Goal: Task Accomplishment & Management: Manage account settings

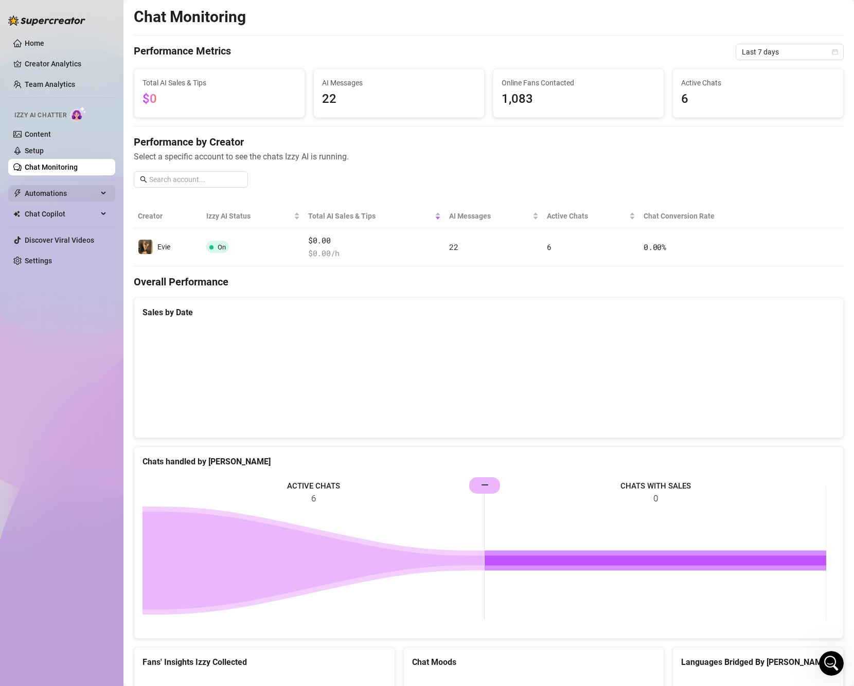
click at [60, 198] on span "Automations" at bounding box center [61, 193] width 73 height 16
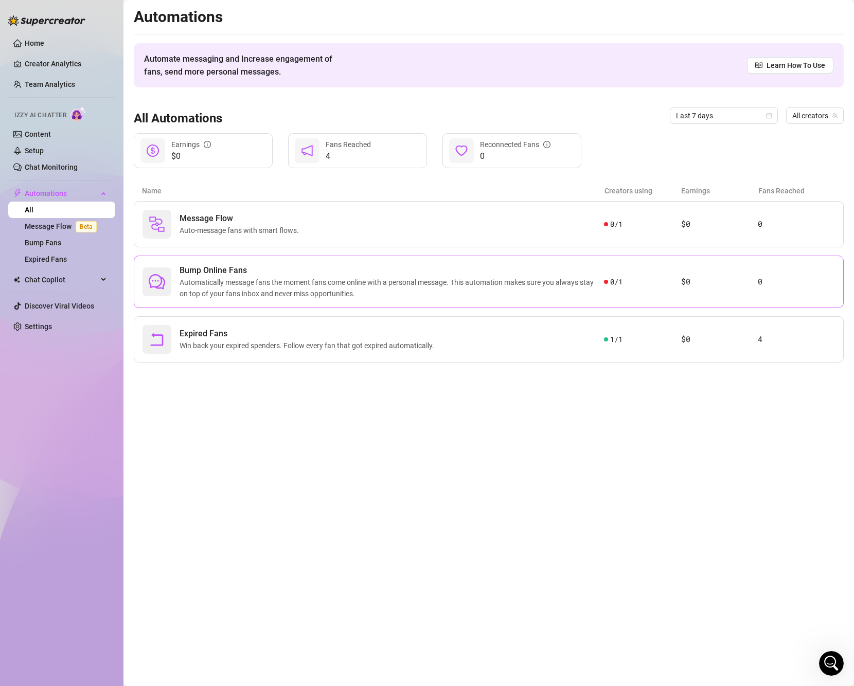
click at [587, 274] on span "Bump Online Fans" at bounding box center [391, 270] width 424 height 12
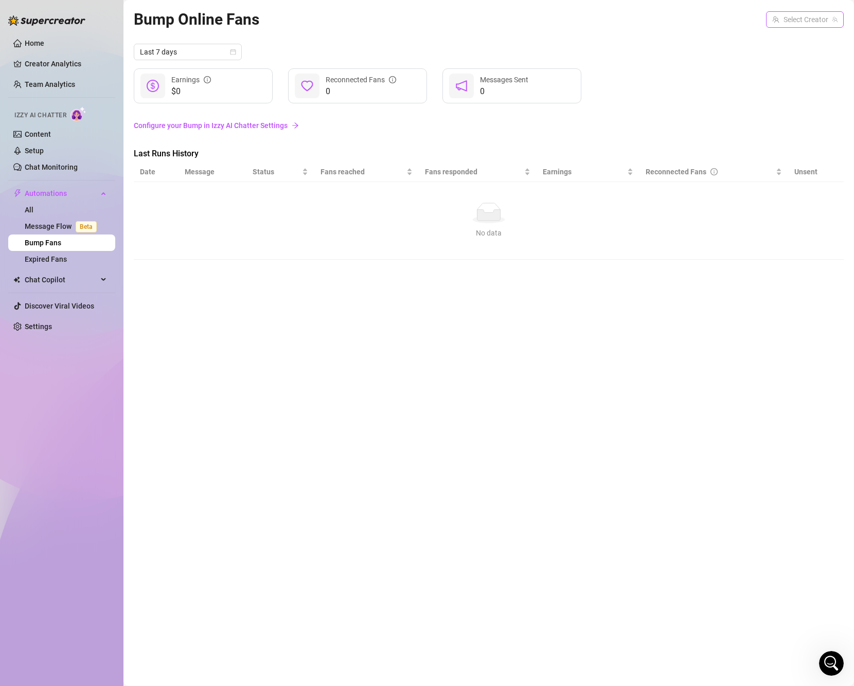
click at [804, 22] on input "search" at bounding box center [800, 19] width 56 height 15
click at [798, 50] on div "[PERSON_NAME] ( eviecutie )" at bounding box center [806, 41] width 83 height 22
click at [799, 43] on span "Evie" at bounding box center [796, 40] width 13 height 11
click at [254, 126] on link "Configure your Bump in Izzy AI Chatter Settings" at bounding box center [489, 125] width 710 height 11
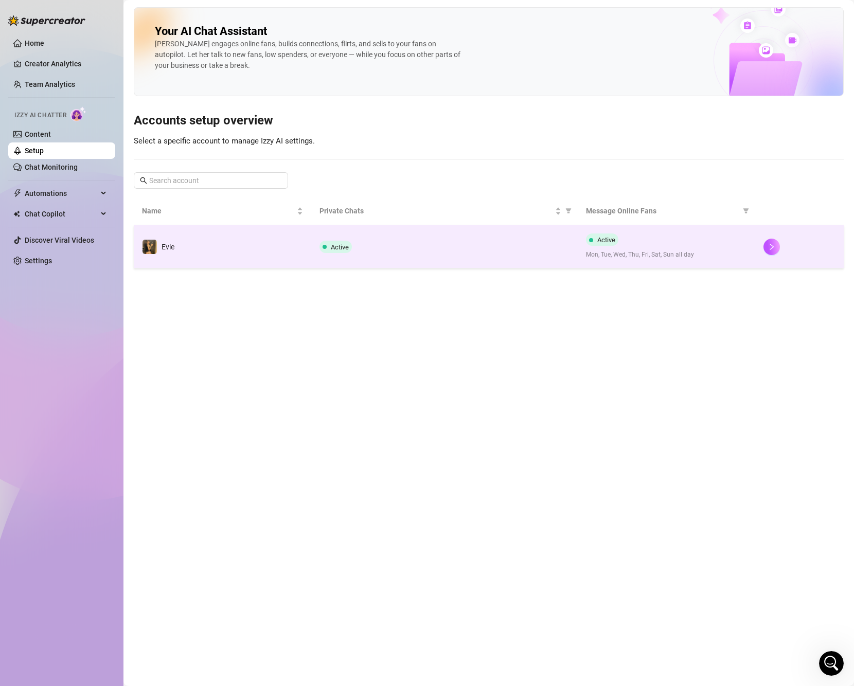
click at [533, 241] on div "Active" at bounding box center [444, 247] width 250 height 12
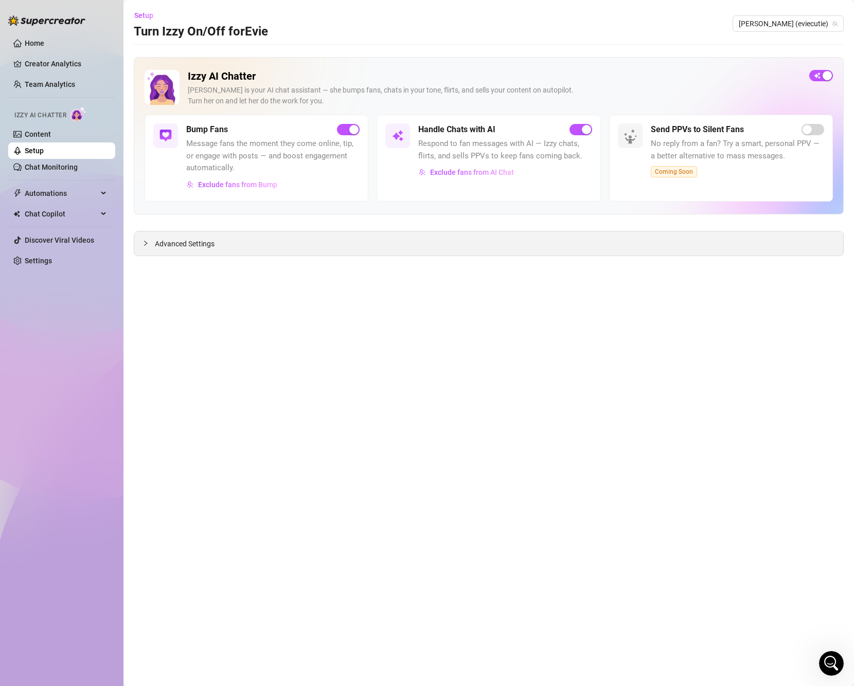
click at [170, 254] on div "Advanced Settings" at bounding box center [488, 243] width 709 height 24
click at [74, 217] on span "Chat Copilot" at bounding box center [61, 214] width 73 height 16
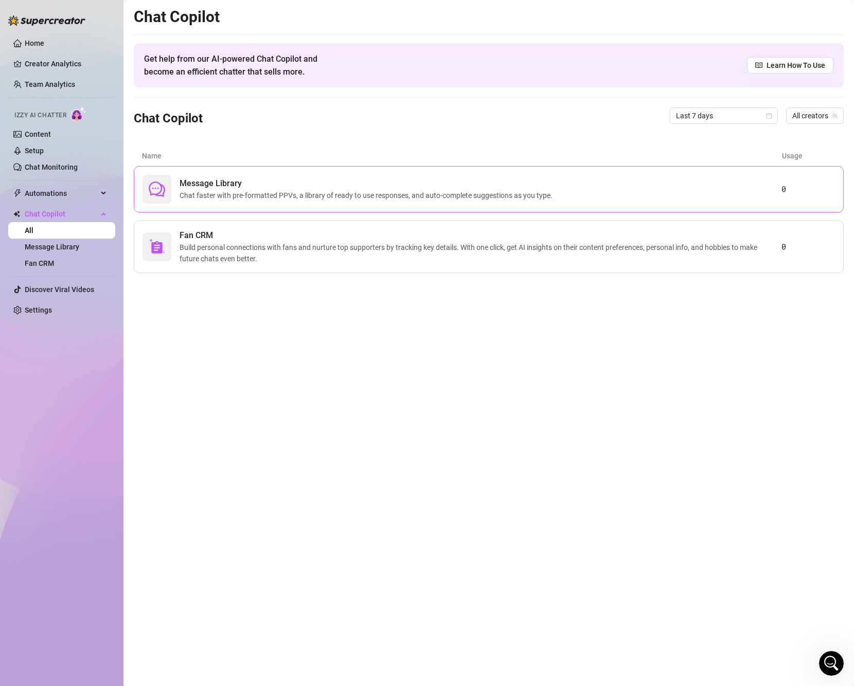
click at [349, 197] on span "Chat faster with pre-formatted PPVs, a library of ready to use responses, and a…" at bounding box center [367, 195] width 377 height 11
click at [284, 244] on span "Build personal connections with fans and nurture top supporters by tracking key…" at bounding box center [480, 253] width 602 height 23
click at [44, 39] on link "Home" at bounding box center [35, 43] width 20 height 8
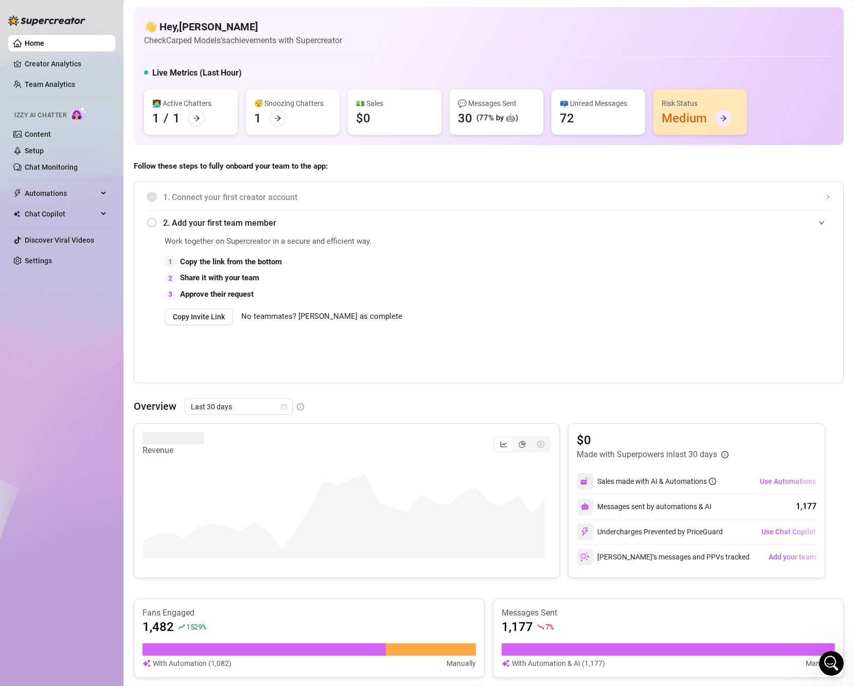
click at [726, 122] on icon "arrow-right" at bounding box center [722, 118] width 7 height 7
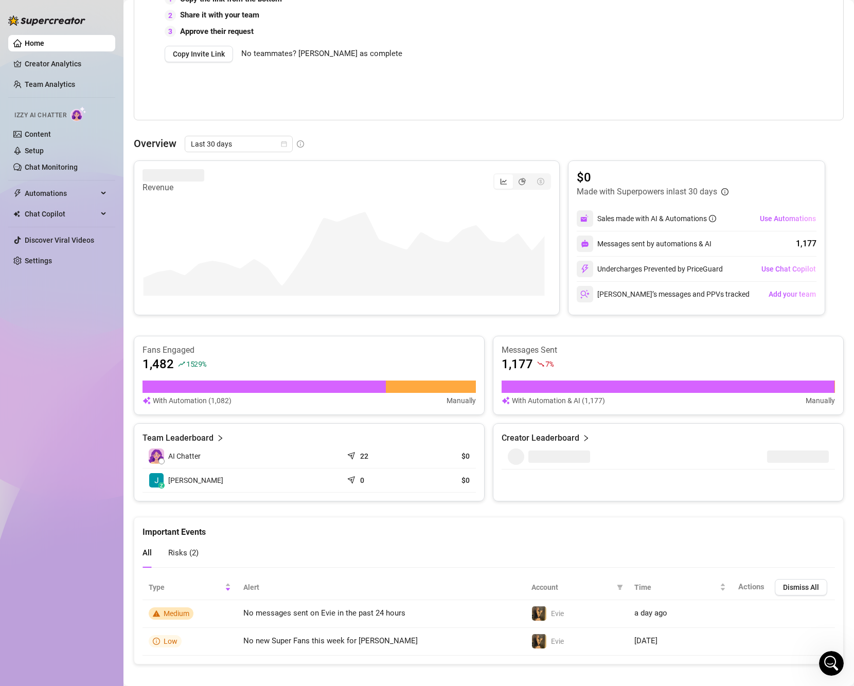
scroll to position [272, 0]
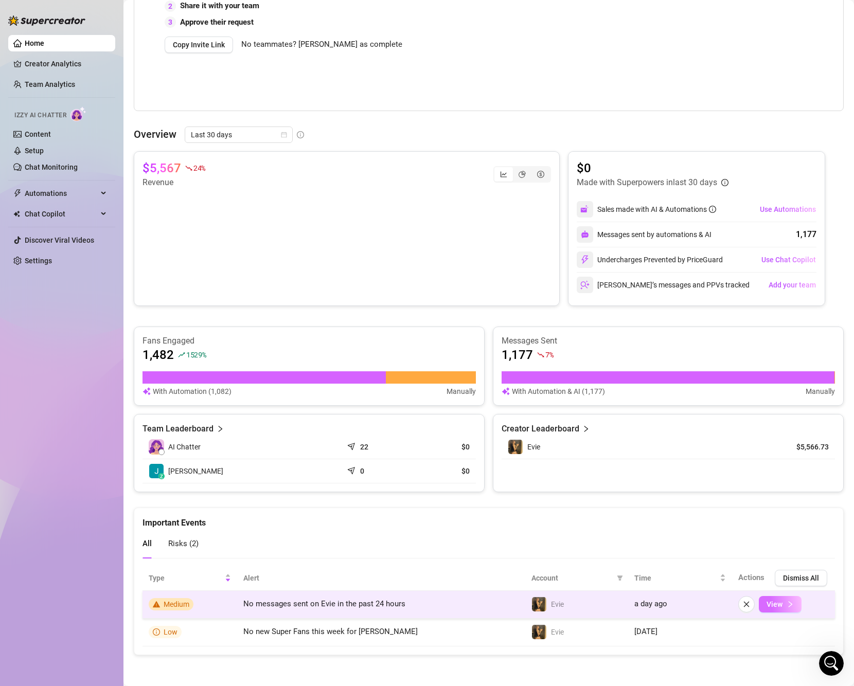
click at [786, 603] on icon "right" at bounding box center [789, 604] width 7 height 7
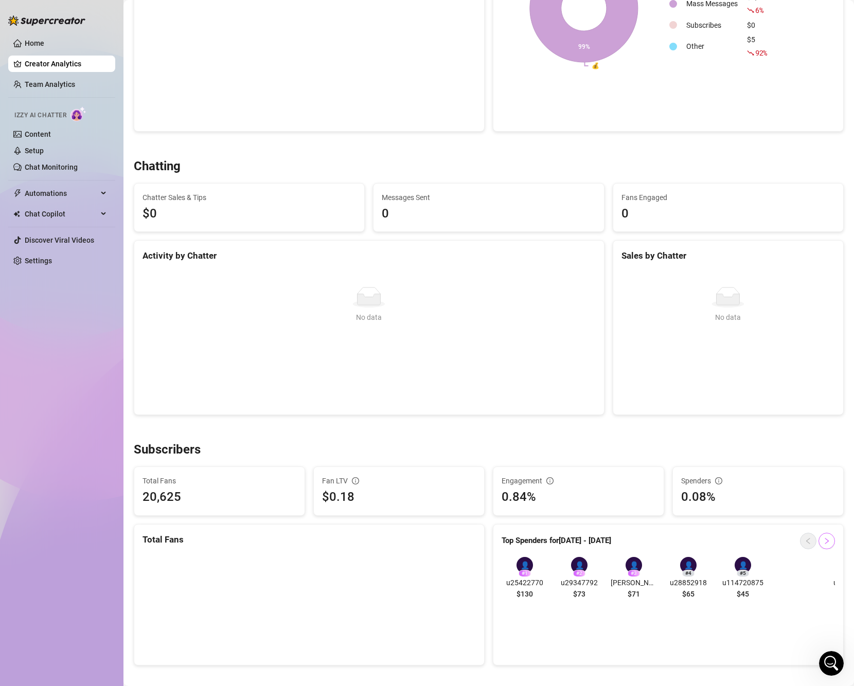
click at [823, 545] on span "button" at bounding box center [826, 541] width 7 height 8
click at [818, 543] on button "button" at bounding box center [826, 541] width 16 height 16
click at [804, 541] on icon "left" at bounding box center [807, 540] width 7 height 7
